Goal: Find specific page/section: Find specific page/section

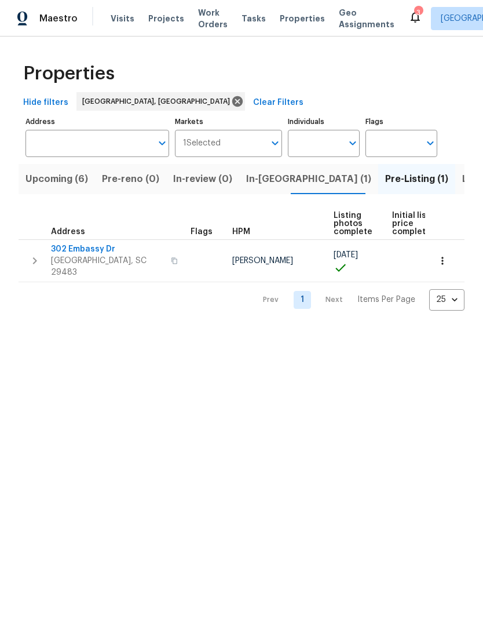
click at [293, 24] on span "Properties" at bounding box center [302, 19] width 45 height 12
click at [71, 186] on span "Upcoming (6)" at bounding box center [57, 179] width 63 height 16
